Goal: Task Accomplishment & Management: Use online tool/utility

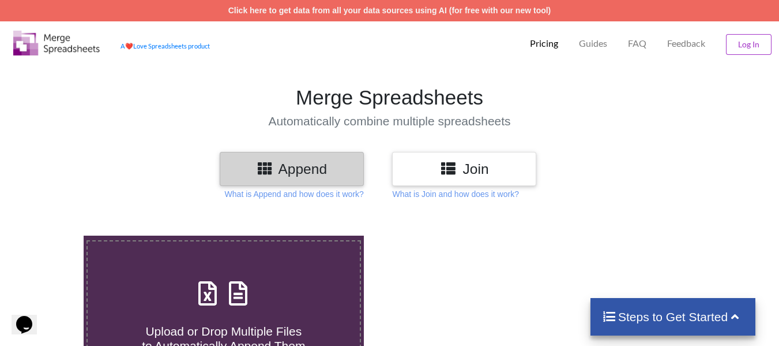
click at [232, 294] on icon at bounding box center [238, 287] width 29 height 24
click at [52, 235] on input "Upload or Drop Multiple Files to Automatically Append Them" at bounding box center [52, 235] width 0 height 0
type input "C:\fakepath\Compilación Pedidos ShowRoom.xlsx"
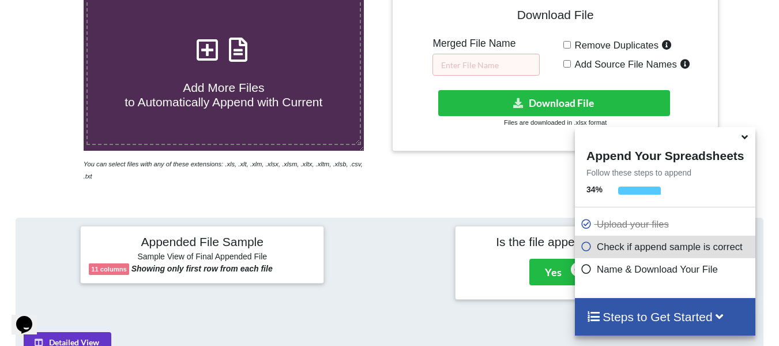
scroll to position [242, 0]
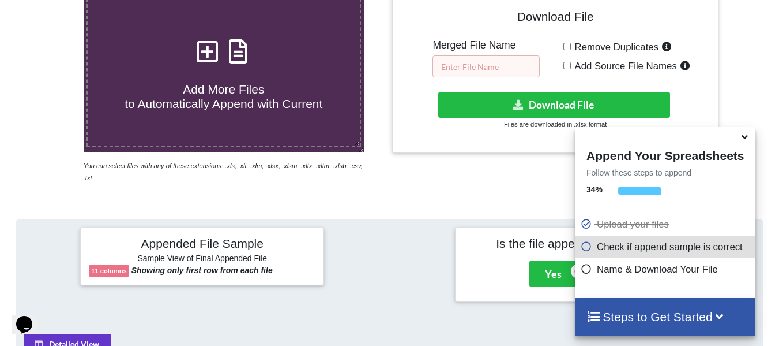
click at [452, 68] on input "text" at bounding box center [486, 66] width 107 height 22
type input "COMPILACION"
click at [568, 46] on input "Remove Duplicates" at bounding box center [568, 47] width 8 height 8
click at [568, 48] on input "Remove Duplicates" at bounding box center [568, 47] width 8 height 8
checkbox input "false"
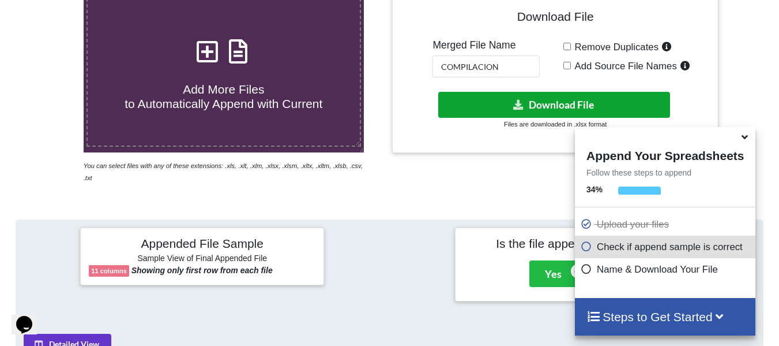
click at [538, 102] on button "Download File" at bounding box center [554, 105] width 232 height 26
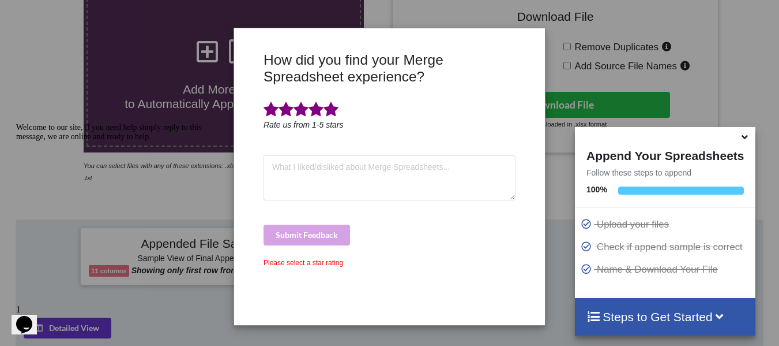
click at [332, 105] on span at bounding box center [331, 110] width 15 height 16
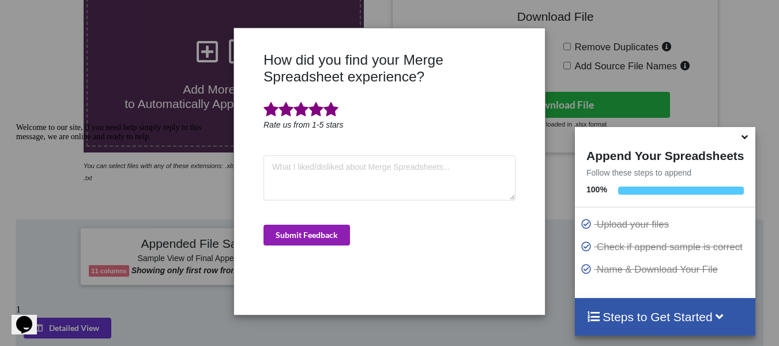
click at [311, 234] on button "Submit Feedback" at bounding box center [307, 234] width 87 height 21
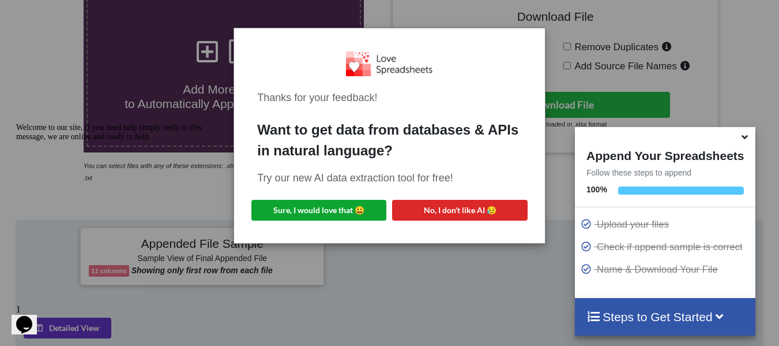
click at [324, 204] on button "Sure, I would love that 😀" at bounding box center [319, 210] width 135 height 21
click at [106, 141] on div "Welcome to our site, if you need help simply reply to this message, we are onli…" at bounding box center [120, 132] width 208 height 18
click at [621, 34] on div "Thanks for your feedback! Want to get data from databases & APIs in natural lan…" at bounding box center [389, 173] width 779 height 346
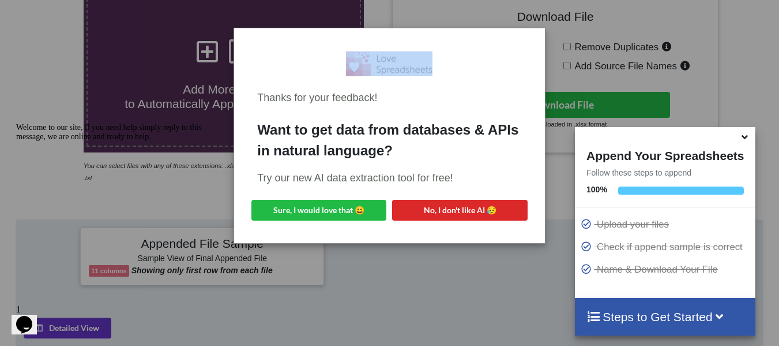
click at [621, 34] on div "Thanks for your feedback! Want to get data from databases & APIs in natural lan…" at bounding box center [389, 173] width 779 height 346
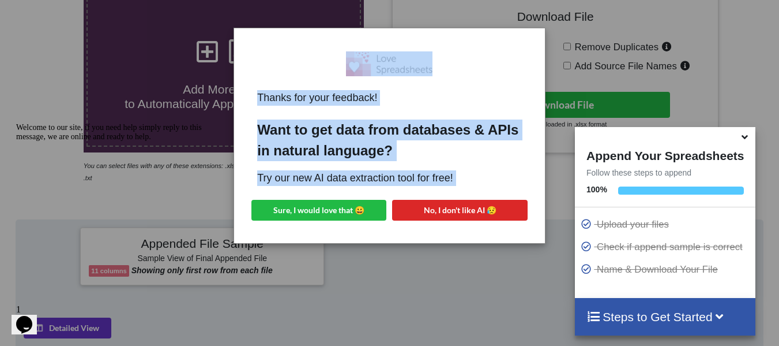
drag, startPoint x: 633, startPoint y: 152, endPoint x: 204, endPoint y: 260, distance: 442.0
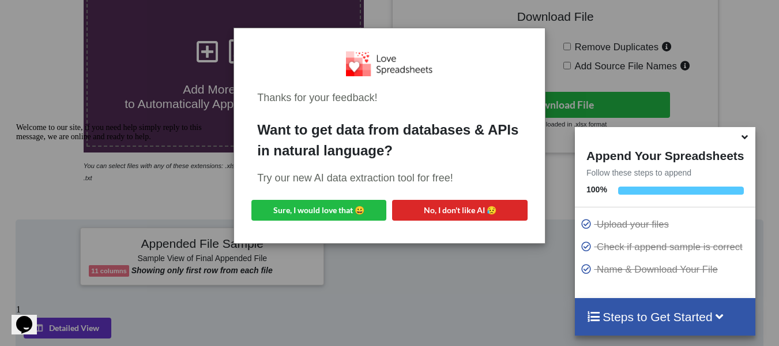
click at [745, 137] on icon at bounding box center [745, 135] width 12 height 10
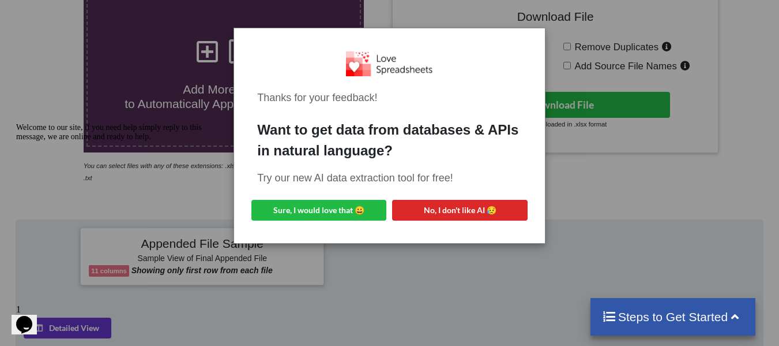
click at [651, 231] on div "Thanks for your feedback! Want to get data from databases & APIs in natural lan…" at bounding box center [389, 173] width 779 height 346
